Goal: Information Seeking & Learning: Learn about a topic

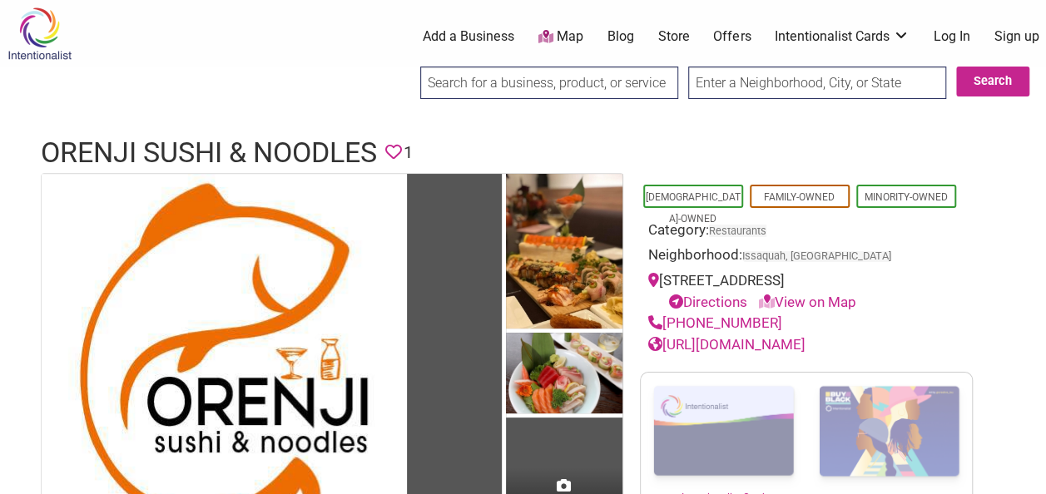
click at [402, 149] on icon at bounding box center [393, 152] width 17 height 17
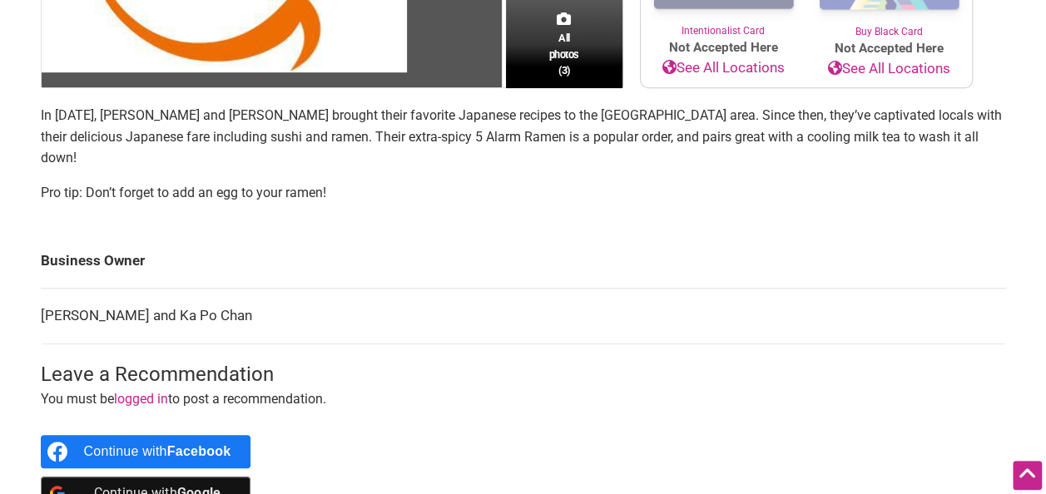
scroll to position [469, 0]
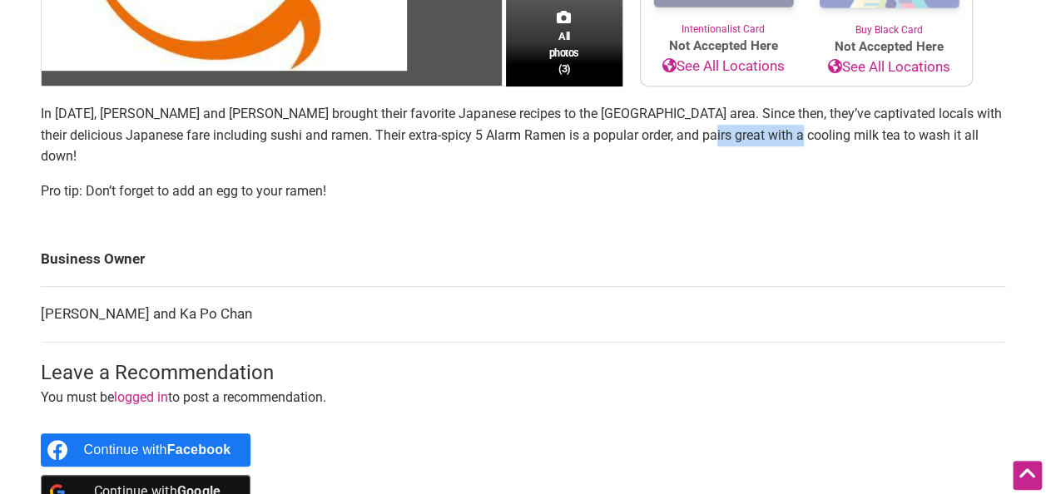
drag, startPoint x: 721, startPoint y: 133, endPoint x: 807, endPoint y: 140, distance: 86.0
click at [807, 140] on p "In [DATE], [PERSON_NAME] and [PERSON_NAME] brought their favorite Japanese reci…" at bounding box center [524, 135] width 966 height 64
click at [337, 153] on div "In [DATE], [PERSON_NAME] and [PERSON_NAME] brought their favorite Japanese reci…" at bounding box center [524, 152] width 966 height 98
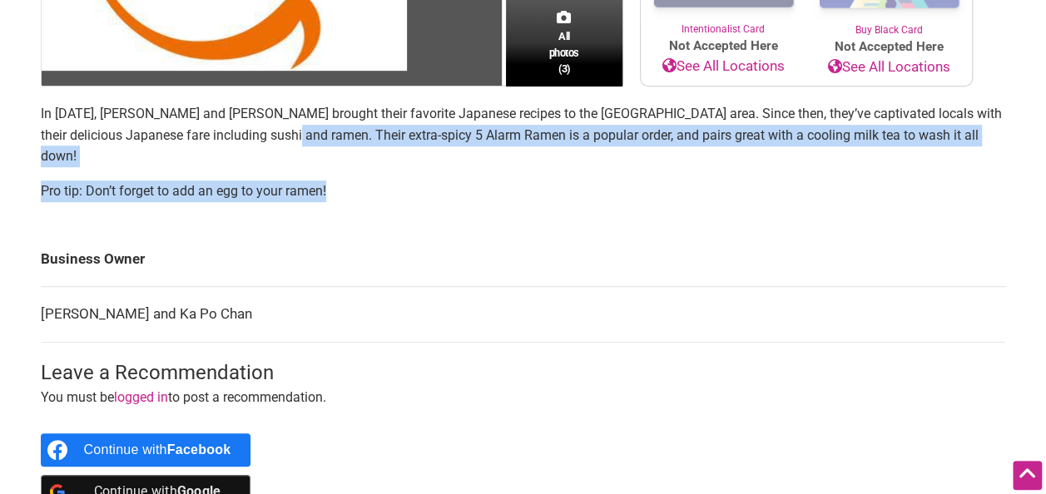
drag, startPoint x: 313, startPoint y: 141, endPoint x: 447, endPoint y: 161, distance: 135.4
click at [447, 161] on div "In [DATE], [PERSON_NAME] and [PERSON_NAME] brought their favorite Japanese reci…" at bounding box center [524, 152] width 966 height 98
click at [447, 181] on p "Pro tip: Don’t forget to add an egg to your ramen!" at bounding box center [524, 192] width 966 height 22
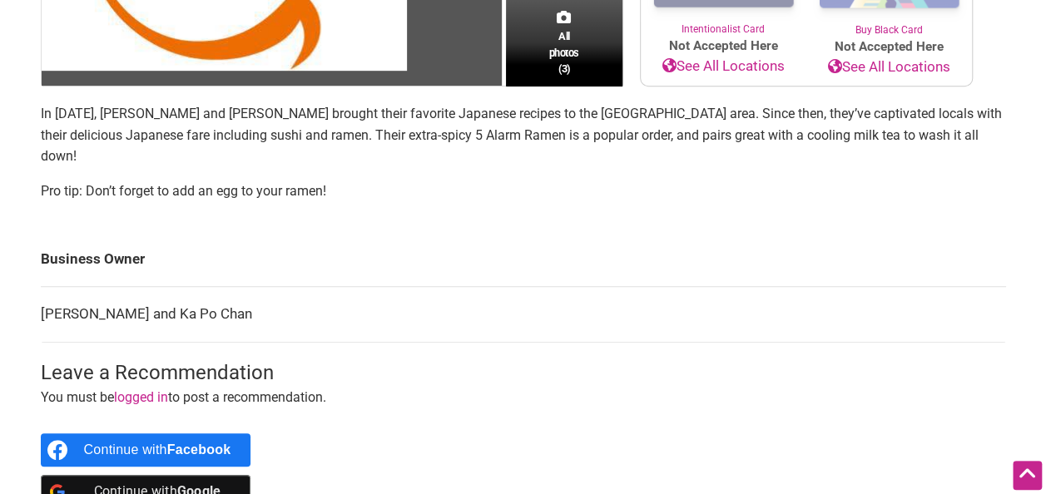
click at [501, 287] on td "[PERSON_NAME] and Ka Po Chan" at bounding box center [524, 315] width 966 height 56
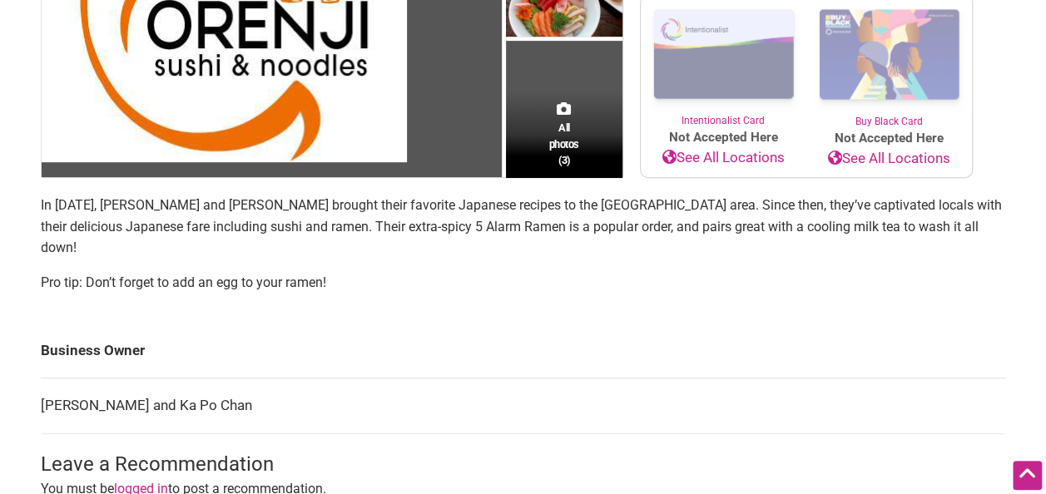
scroll to position [378, 0]
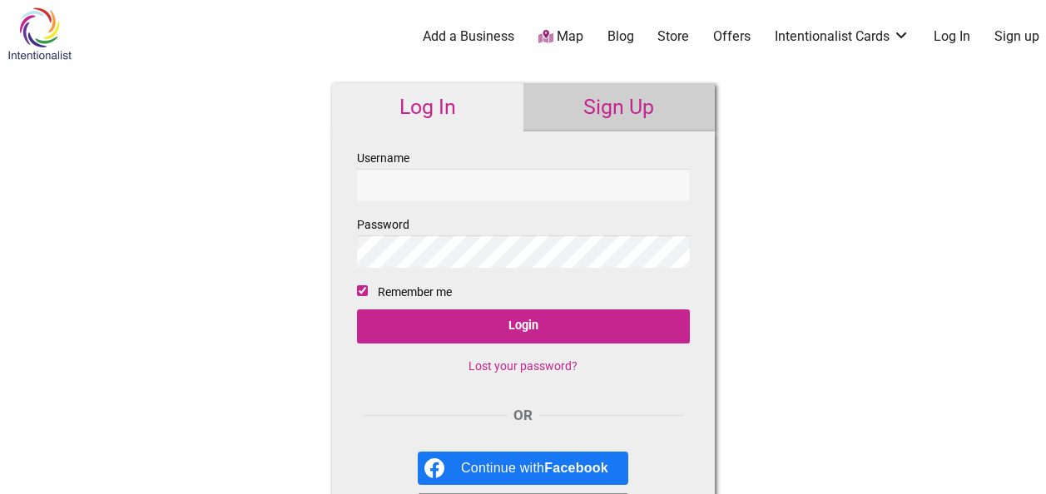
click at [494, 198] on input "Username" at bounding box center [523, 185] width 333 height 32
